Goal: Task Accomplishment & Management: Manage account settings

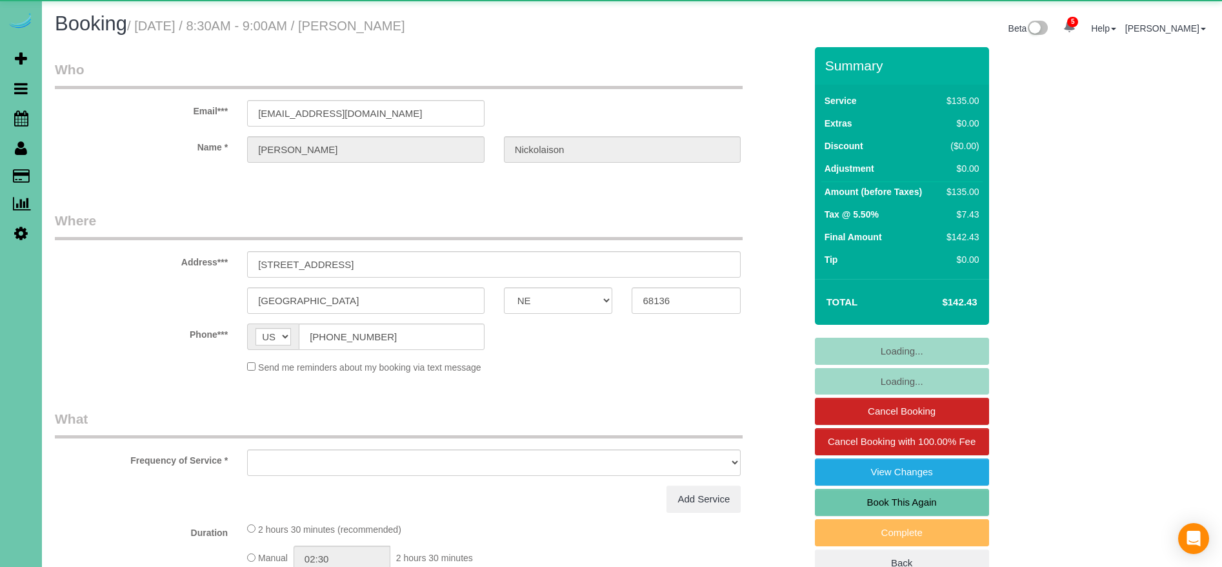
select select "NE"
select select "object:873"
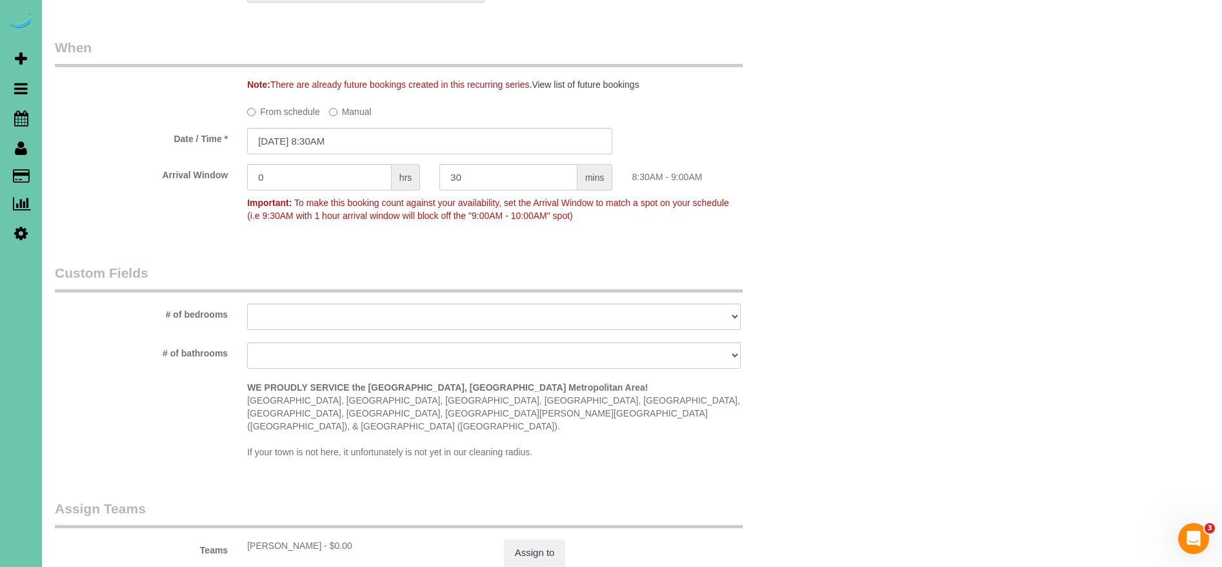
scroll to position [1320, 0]
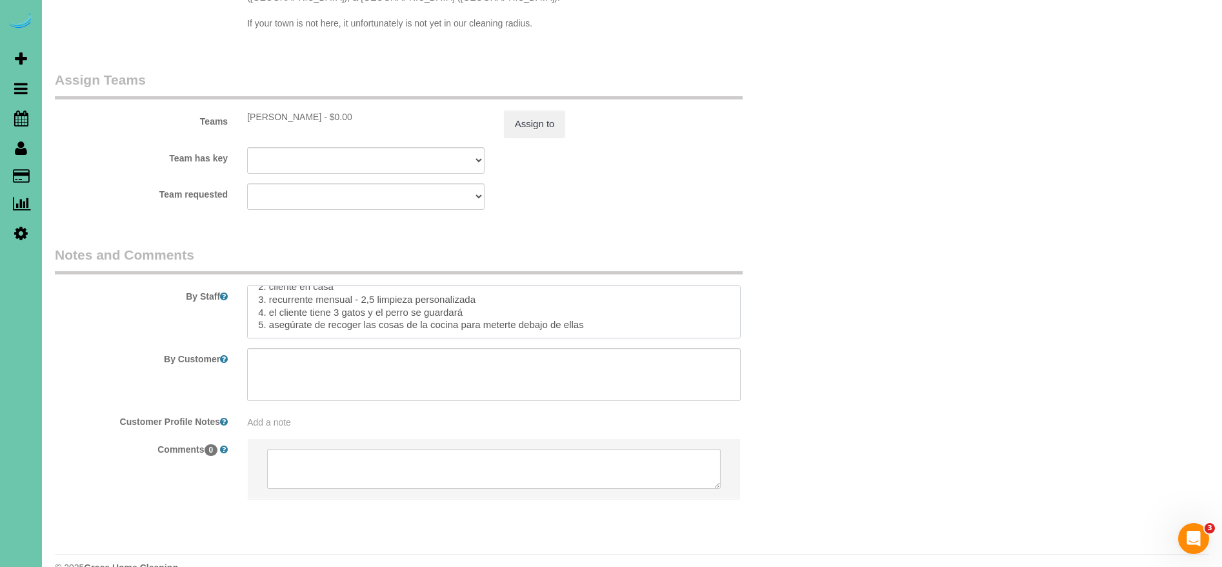
click at [651, 299] on textarea at bounding box center [494, 311] width 494 height 53
paste textarea "huésped"
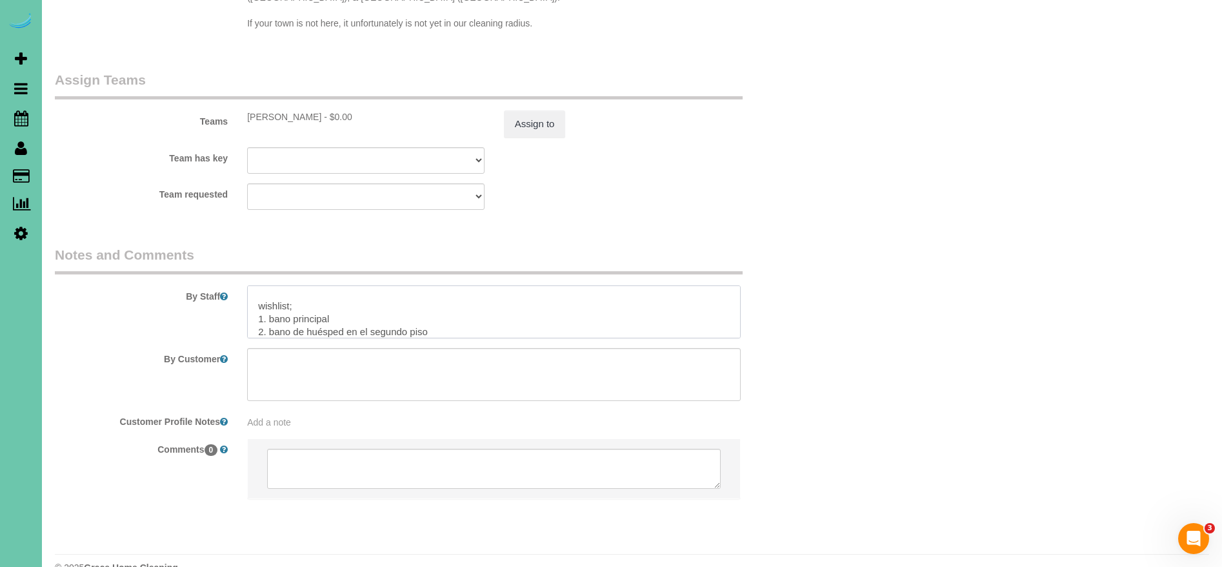
scroll to position [186, 0]
click at [323, 310] on textarea at bounding box center [494, 311] width 494 height 53
click at [379, 305] on textarea at bounding box center [494, 311] width 494 height 53
click at [335, 285] on textarea at bounding box center [494, 311] width 494 height 53
drag, startPoint x: 335, startPoint y: 279, endPoint x: 269, endPoint y: 279, distance: 65.8
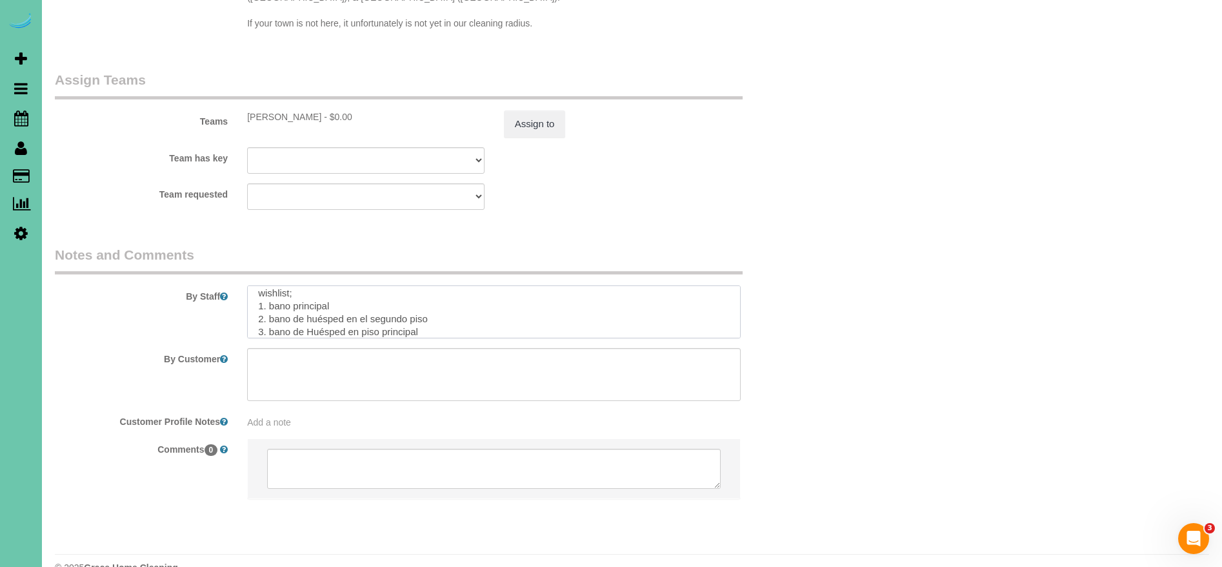
click at [269, 285] on textarea at bounding box center [494, 311] width 494 height 53
click at [378, 285] on textarea at bounding box center [494, 311] width 494 height 53
drag, startPoint x: 285, startPoint y: 281, endPoint x: 321, endPoint y: 321, distance: 54.0
click at [286, 285] on textarea at bounding box center [494, 311] width 494 height 53
click at [284, 294] on textarea at bounding box center [494, 311] width 494 height 53
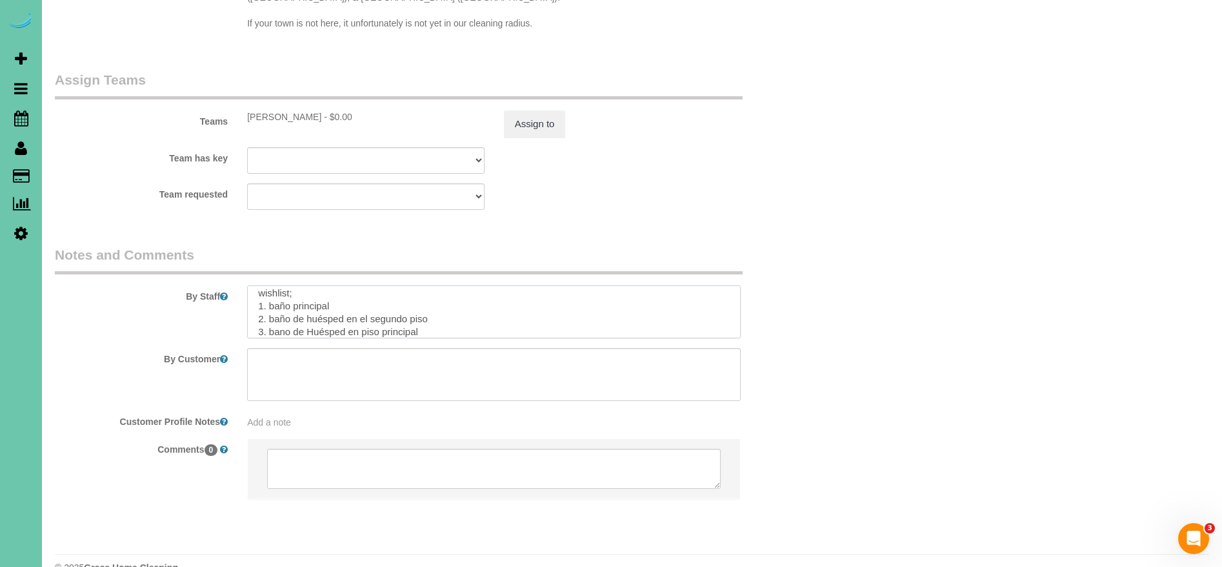
click at [357, 285] on textarea at bounding box center [494, 311] width 494 height 53
click at [483, 292] on textarea at bounding box center [494, 311] width 494 height 53
drag, startPoint x: 284, startPoint y: 299, endPoint x: 312, endPoint y: 345, distance: 53.6
click at [284, 299] on textarea at bounding box center [494, 311] width 494 height 53
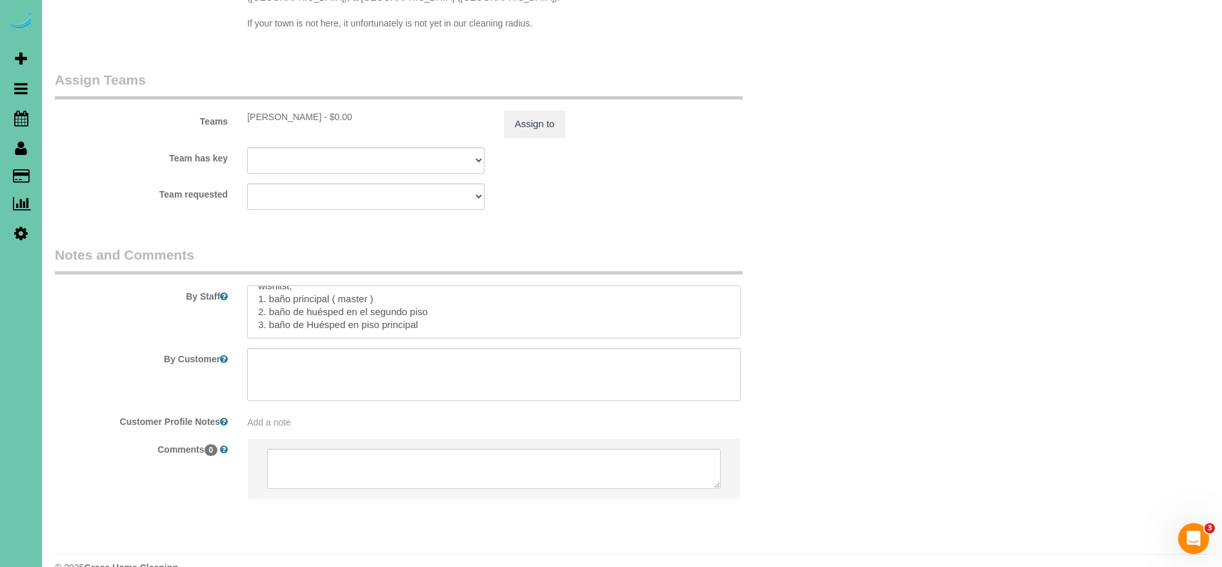
click at [434, 298] on textarea at bounding box center [494, 311] width 494 height 53
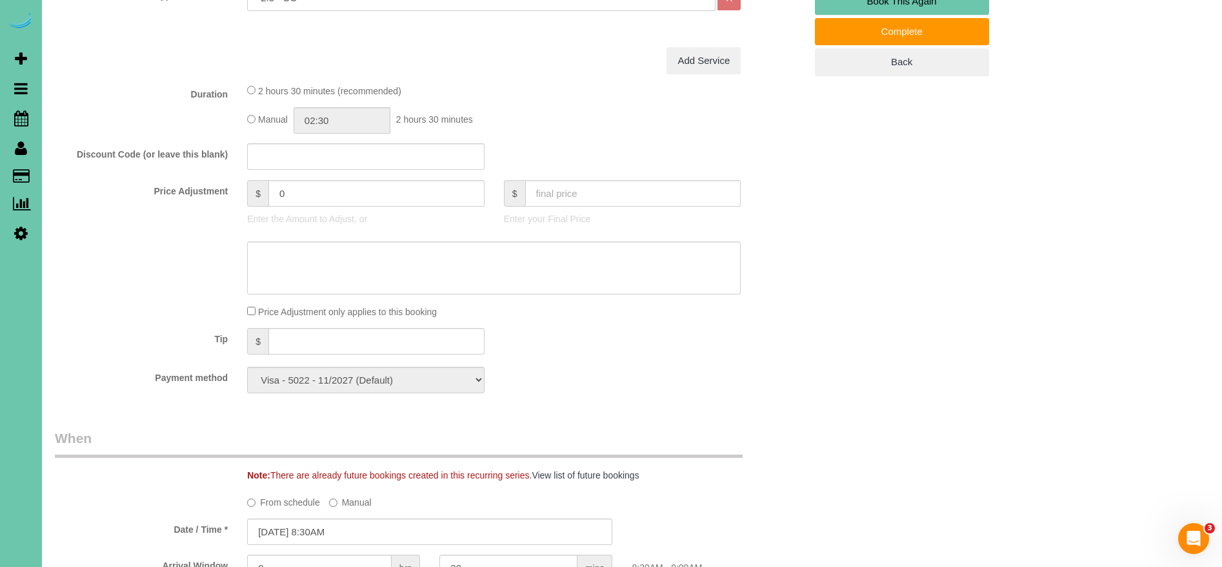
scroll to position [0, 0]
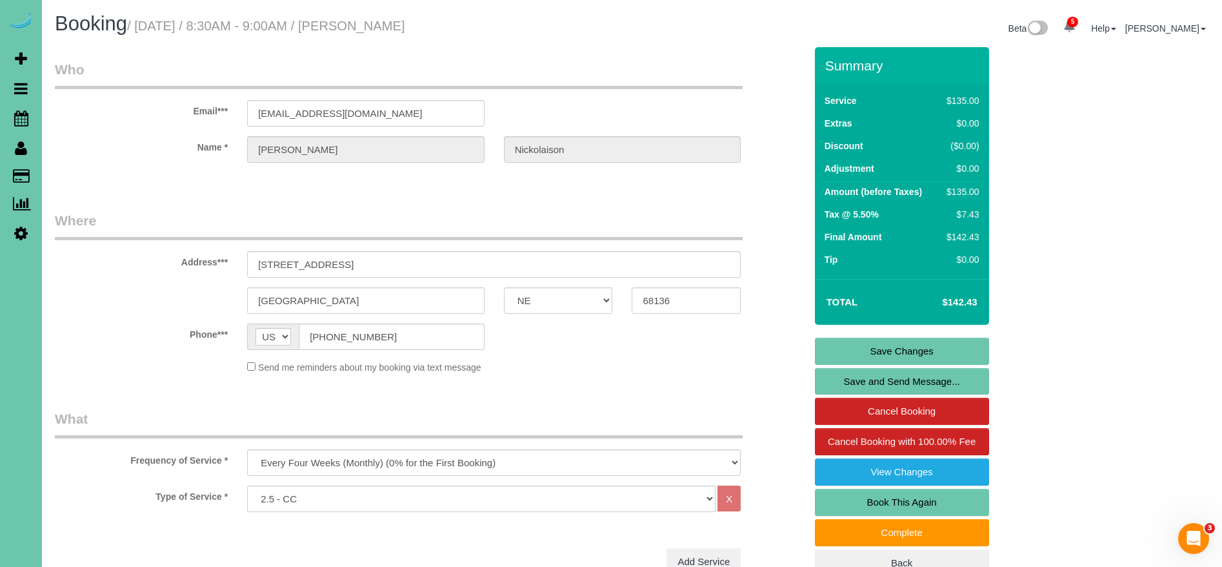
type textarea "1. credit 2. client home 3. monthly recurring - 2.5 custom clean 4. client has …"
click at [919, 356] on link "Save Changes" at bounding box center [902, 351] width 174 height 27
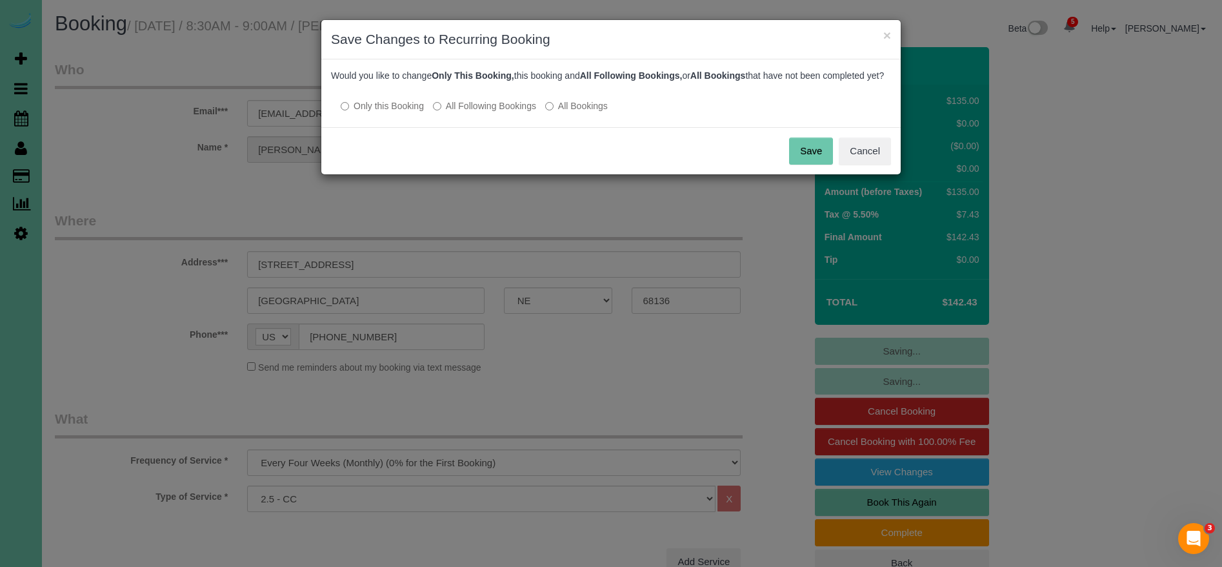
click at [818, 165] on button "Save" at bounding box center [811, 150] width 44 height 27
